Goal: Entertainment & Leisure: Consume media (video, audio)

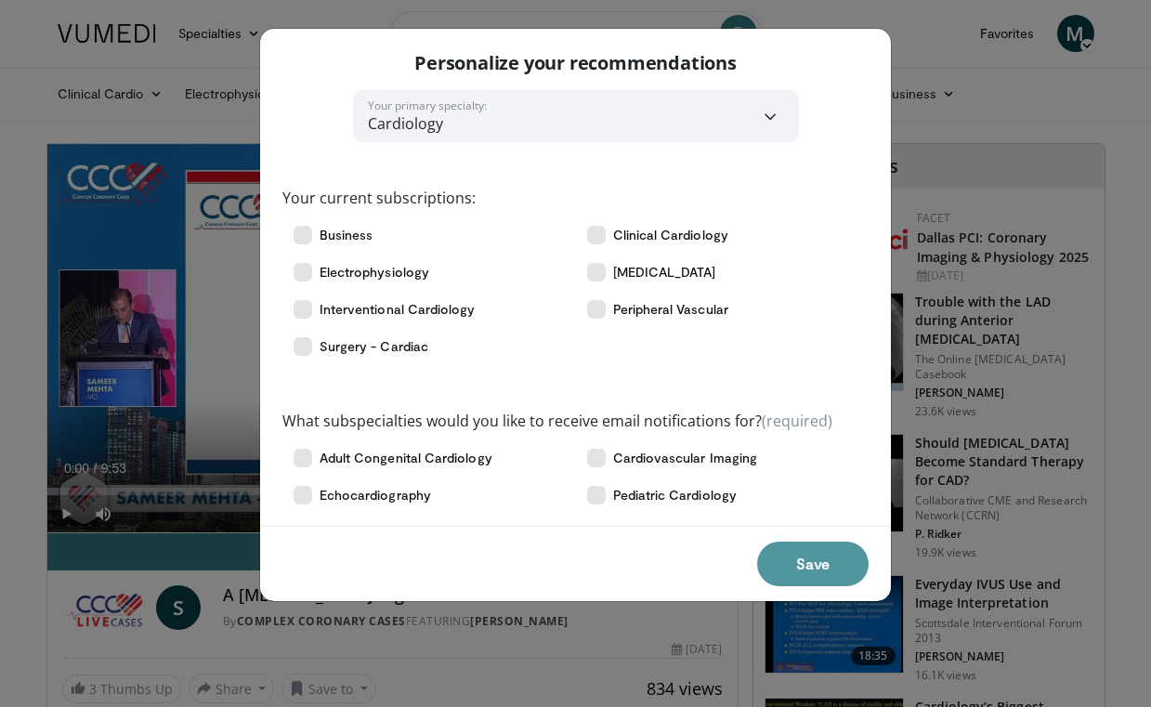
click at [786, 557] on button "Save" at bounding box center [812, 564] width 111 height 45
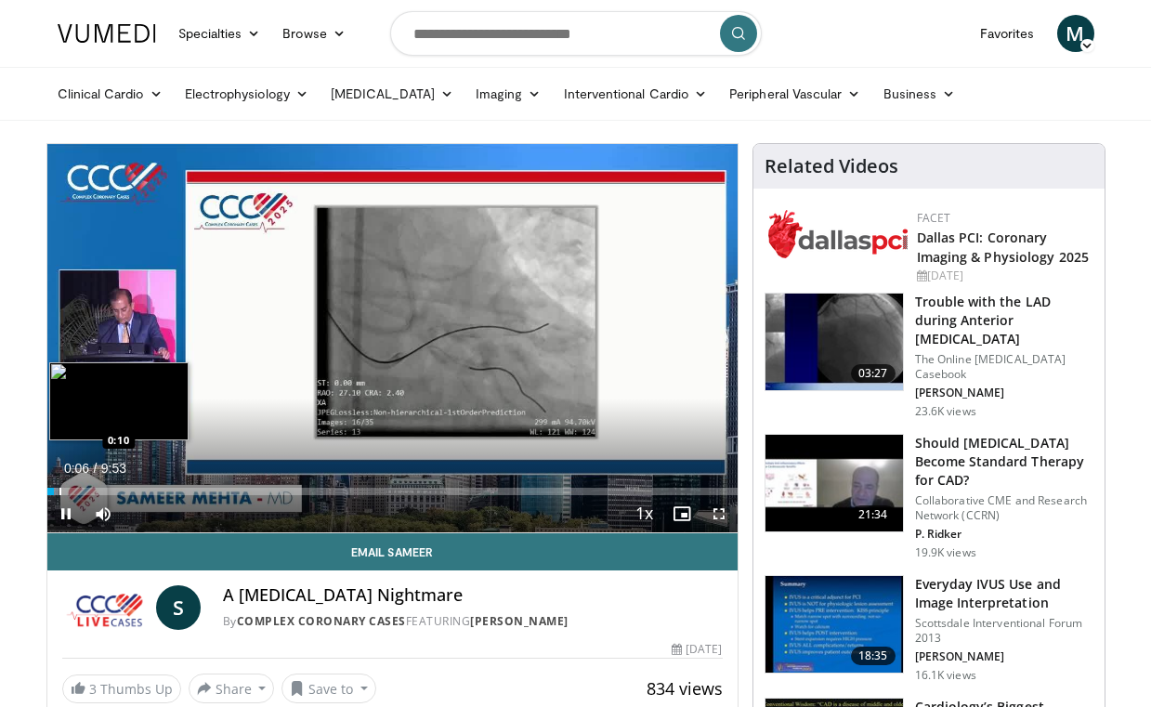
click at [59, 491] on div "Progress Bar" at bounding box center [60, 491] width 2 height 7
click at [67, 491] on div "Progress Bar" at bounding box center [68, 491] width 2 height 7
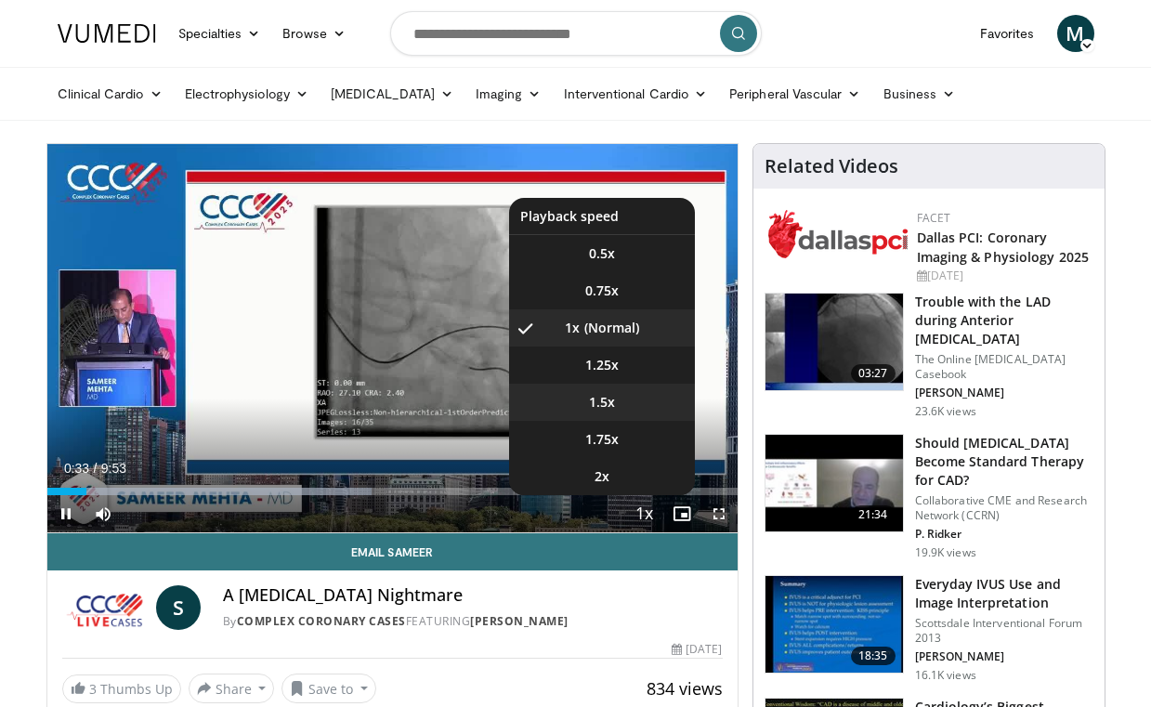
click at [614, 403] on span "1.5x" at bounding box center [602, 402] width 26 height 19
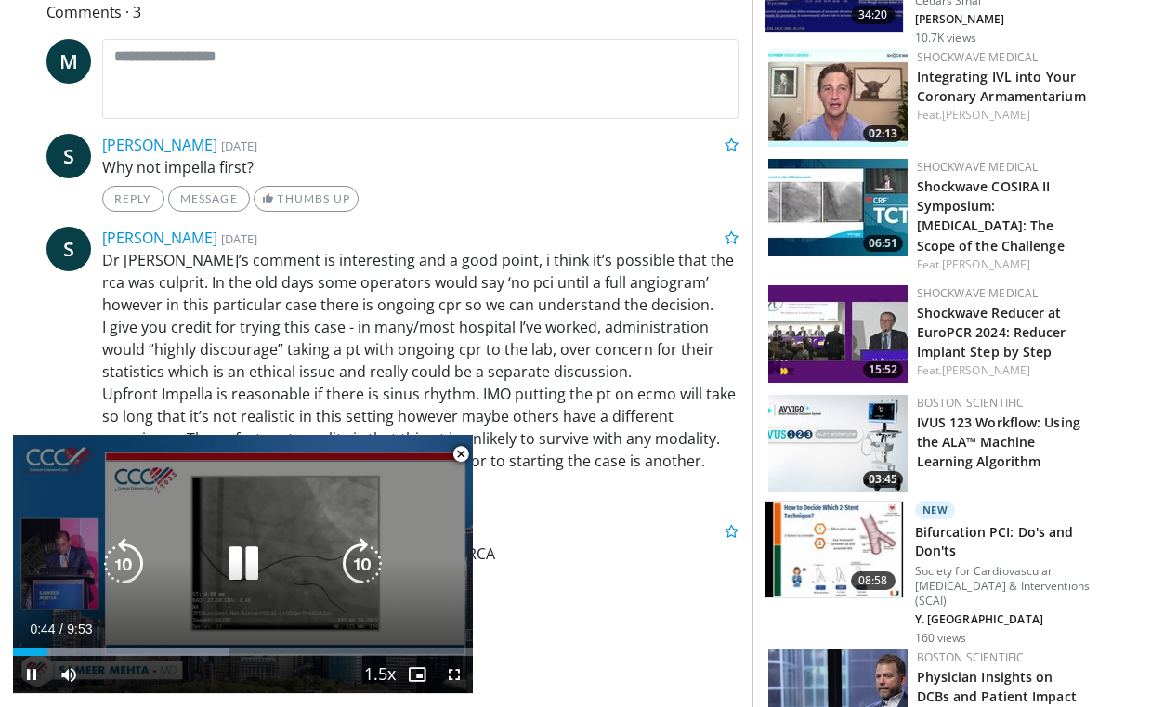
scroll to position [817, 0]
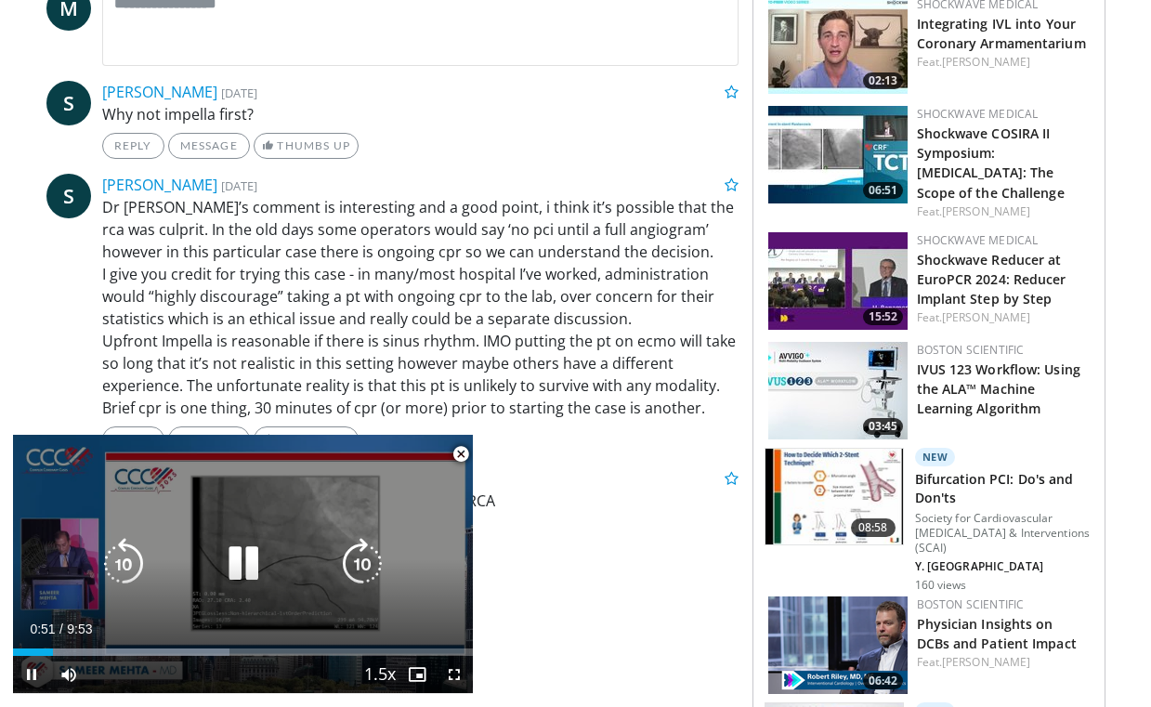
click at [246, 564] on icon "Video Player" at bounding box center [243, 564] width 52 height 52
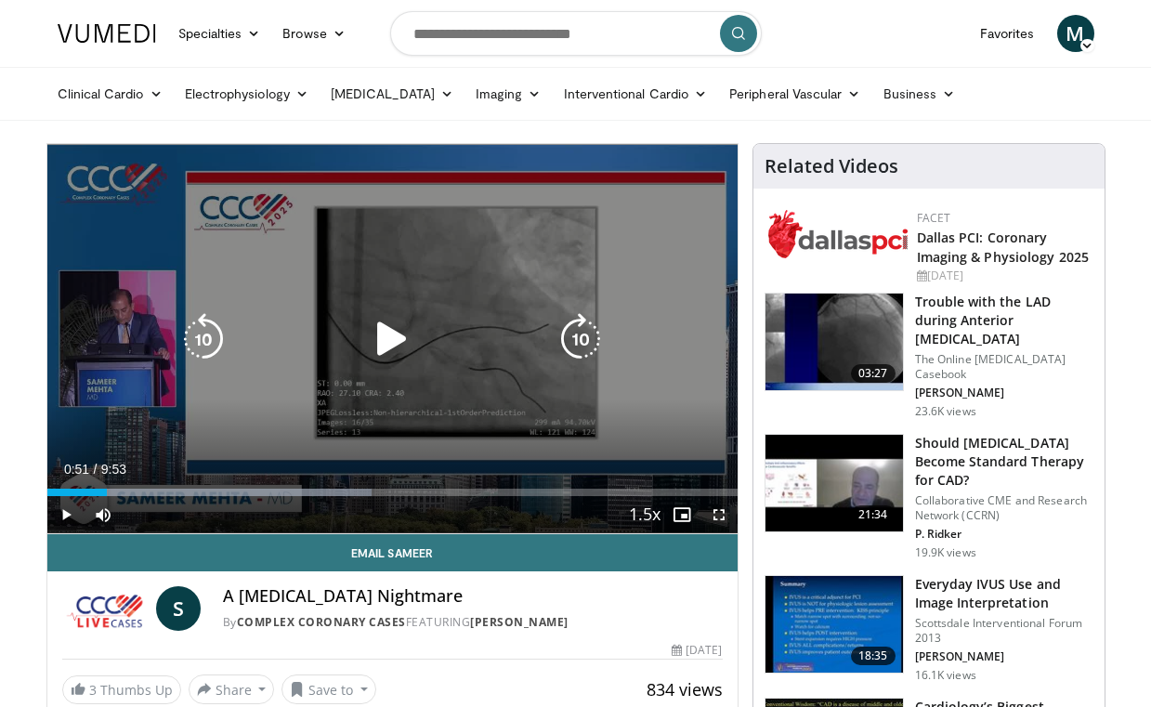
scroll to position [0, 0]
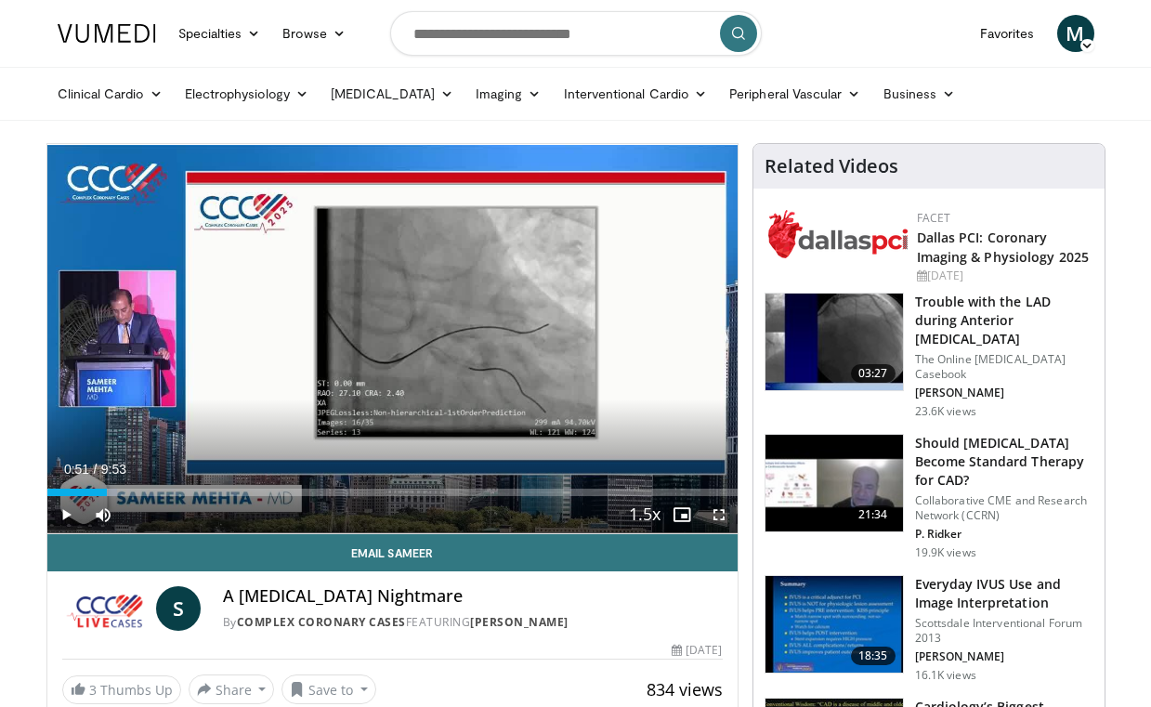
click at [61, 512] on span "Video Player" at bounding box center [65, 514] width 37 height 37
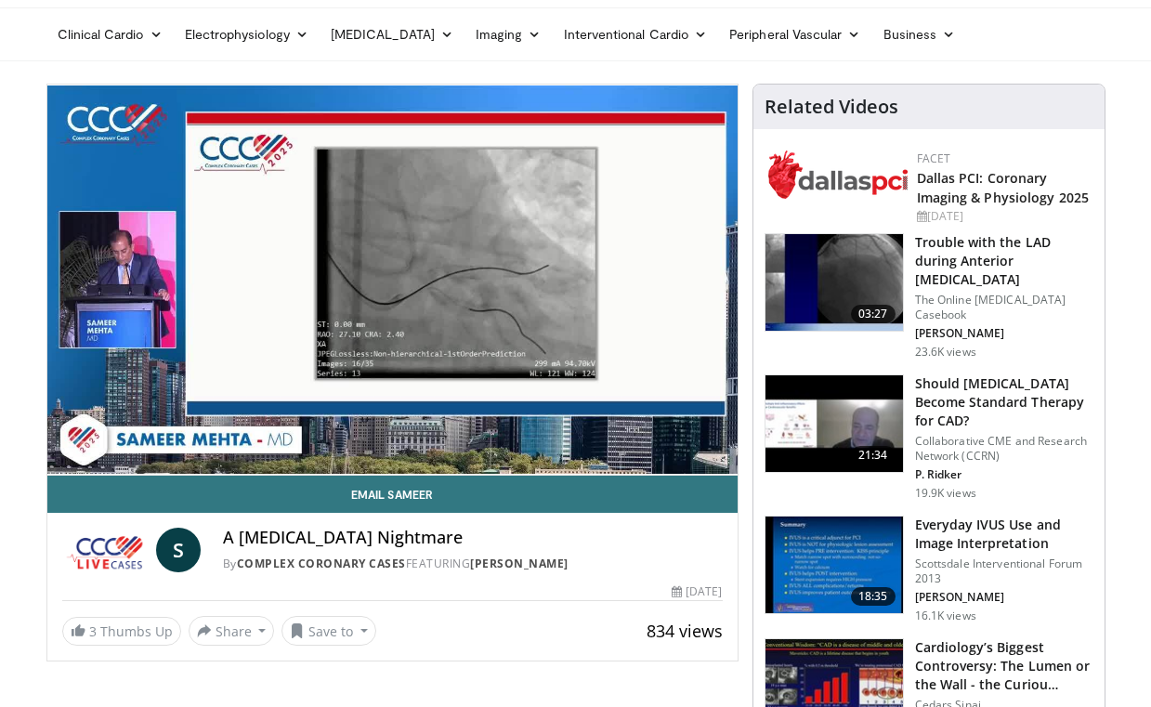
scroll to position [41, 0]
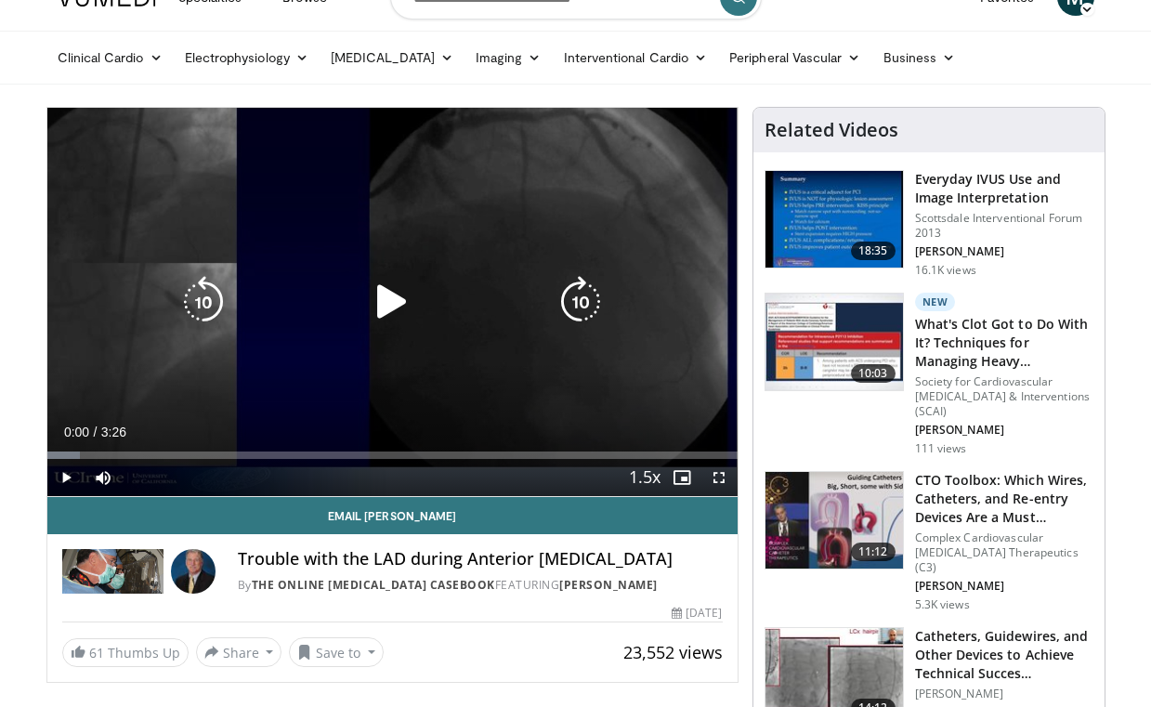
scroll to position [35, 0]
